Goal: Information Seeking & Learning: Learn about a topic

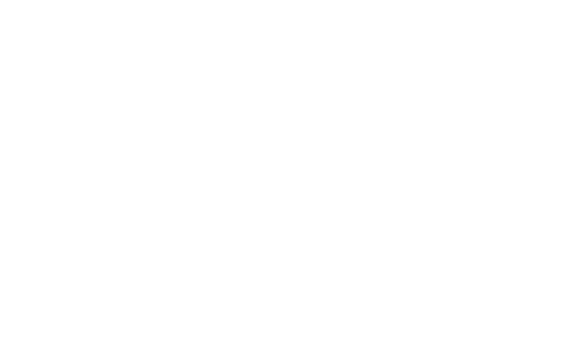
scroll to position [167, 0]
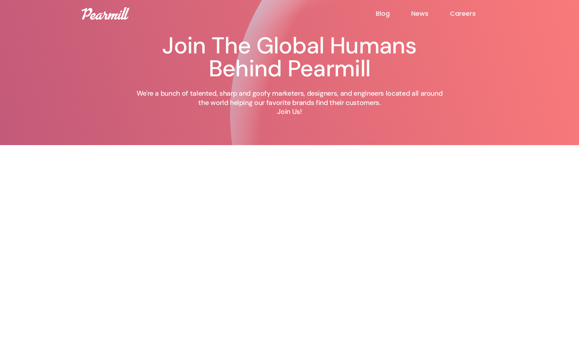
click at [101, 17] on img at bounding box center [106, 13] width 48 height 13
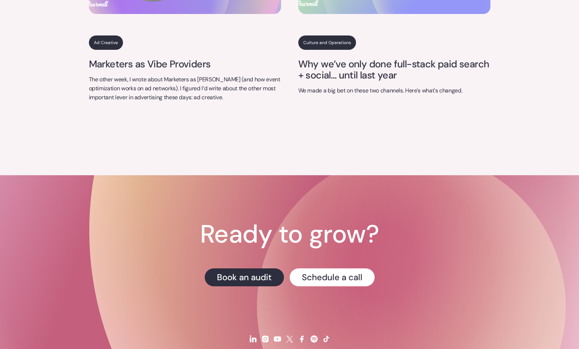
scroll to position [2997, 0]
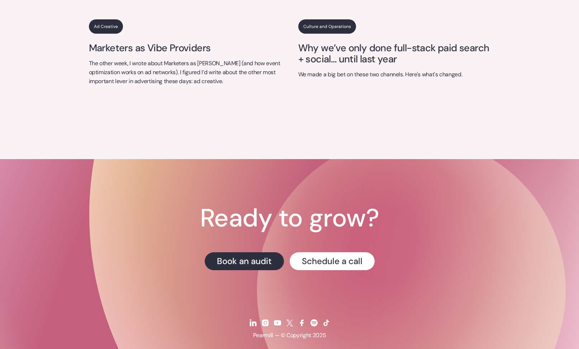
click at [253, 319] on img at bounding box center [253, 323] width 9 height 9
